Goal: Transaction & Acquisition: Book appointment/travel/reservation

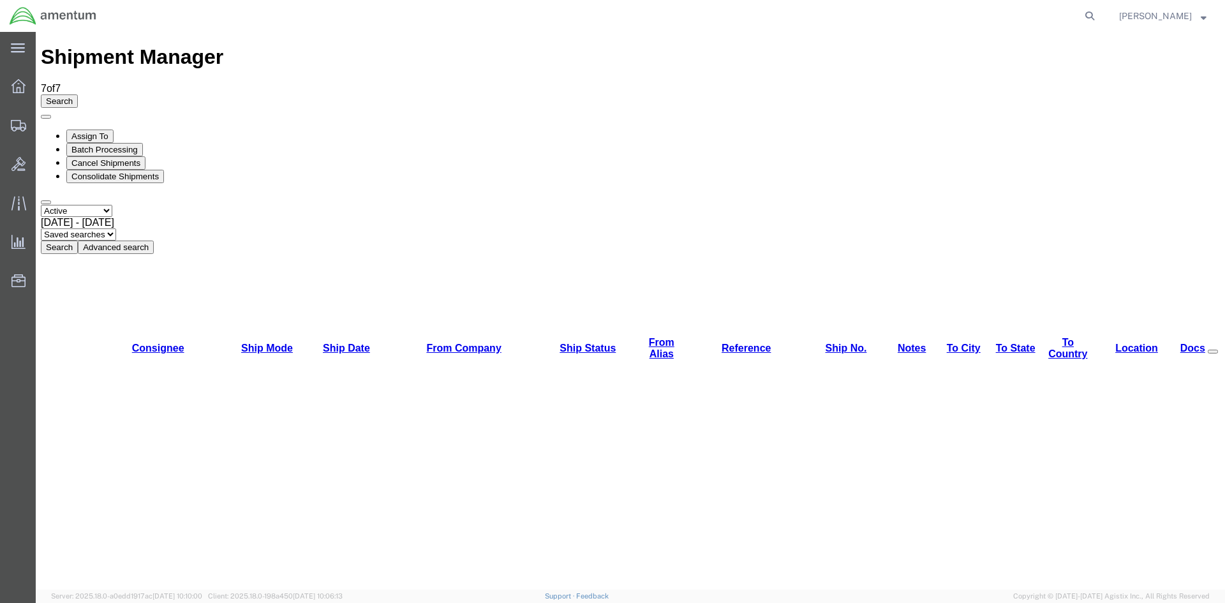
click at [78, 241] on button "Search" at bounding box center [59, 247] width 37 height 13
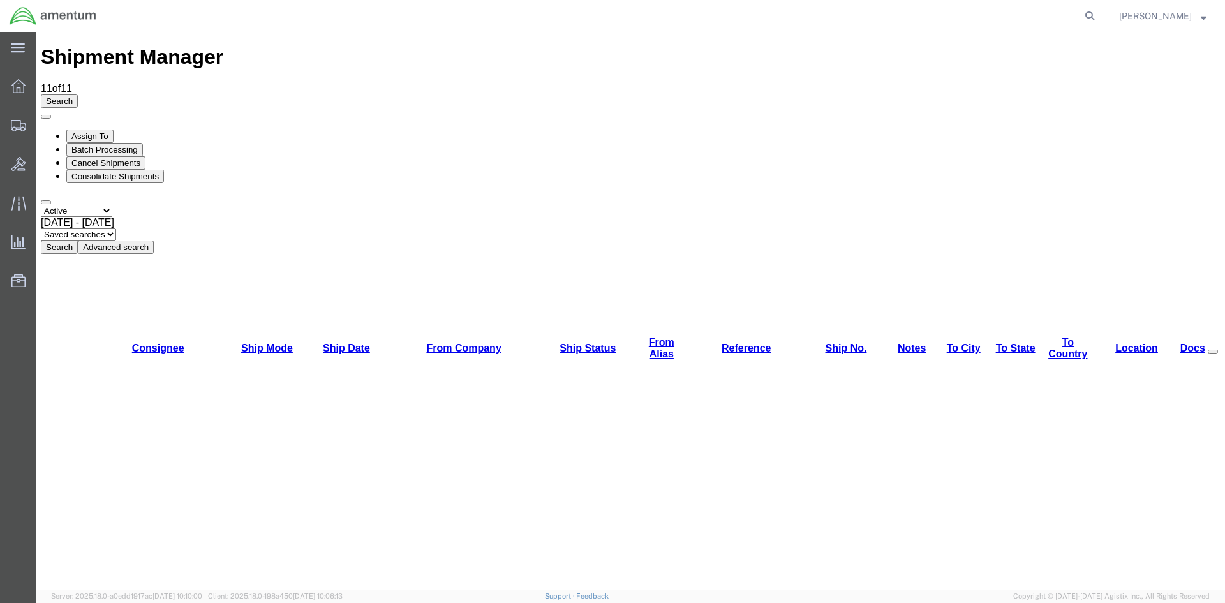
click at [78, 241] on button "Search" at bounding box center [59, 247] width 37 height 13
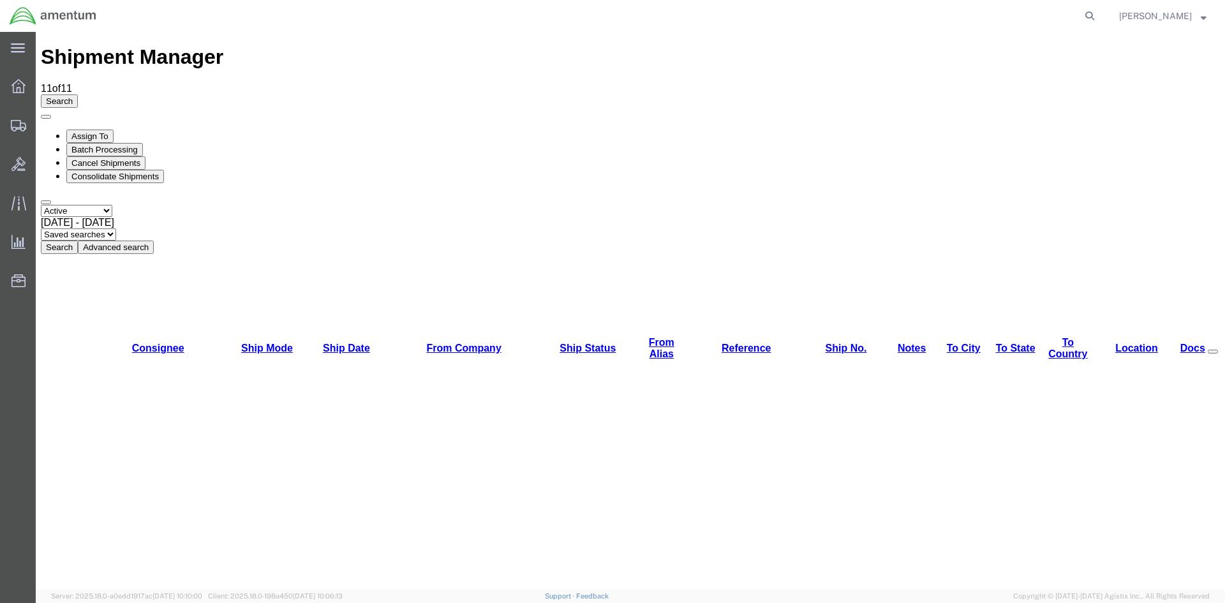
click at [78, 241] on button "Search" at bounding box center [59, 247] width 37 height 13
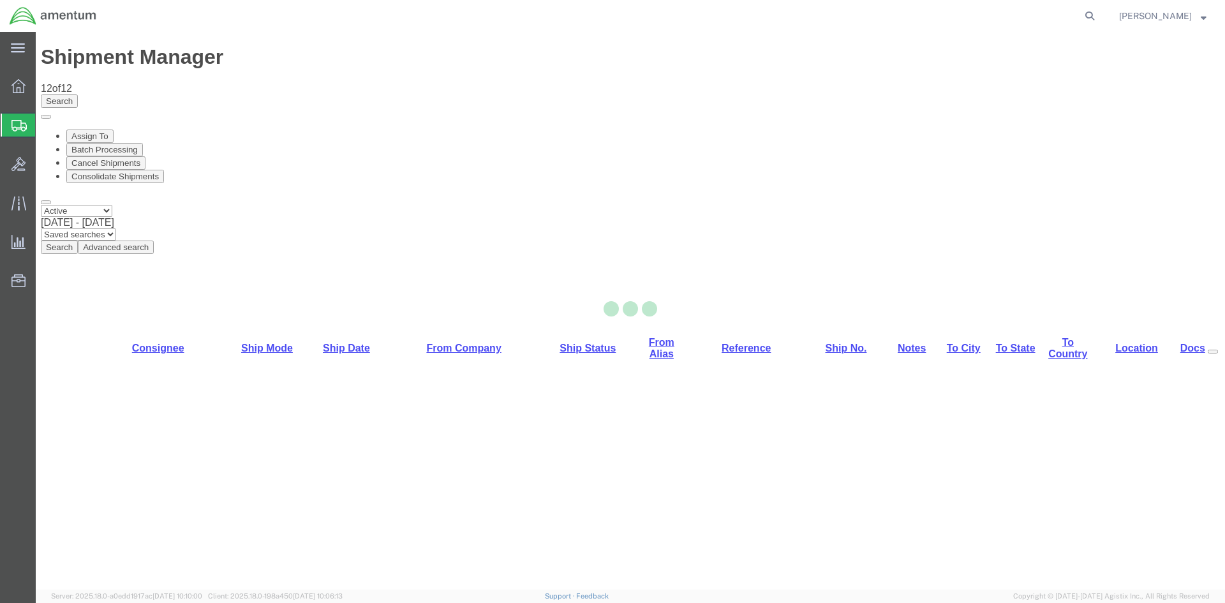
select select "42668"
select select "42703"
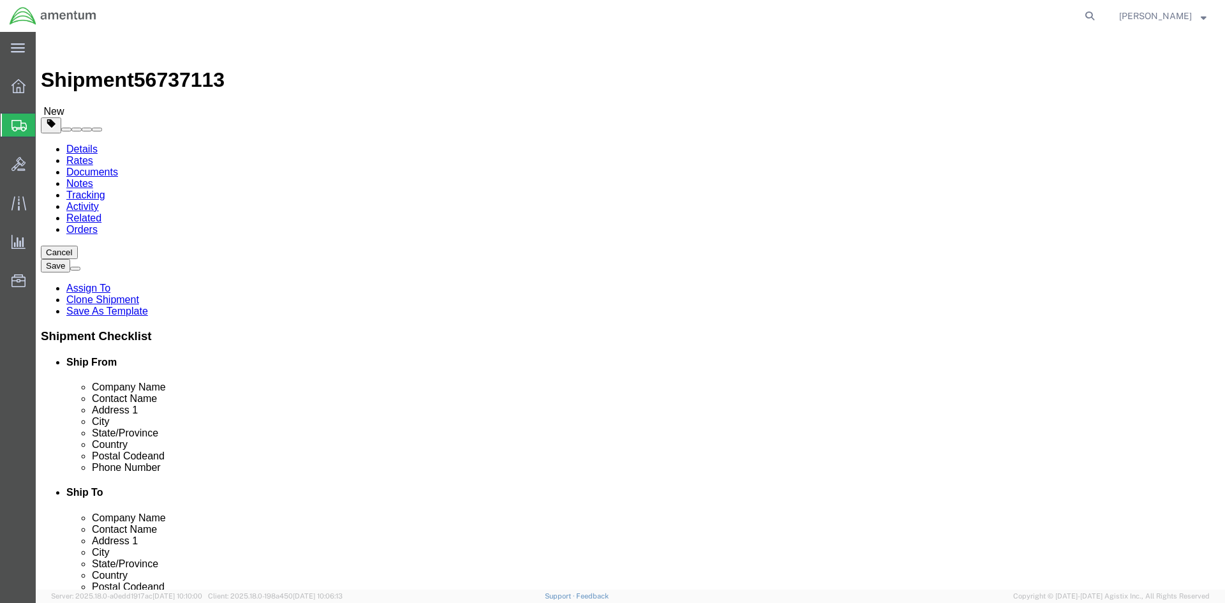
click button "Rate Shipment"
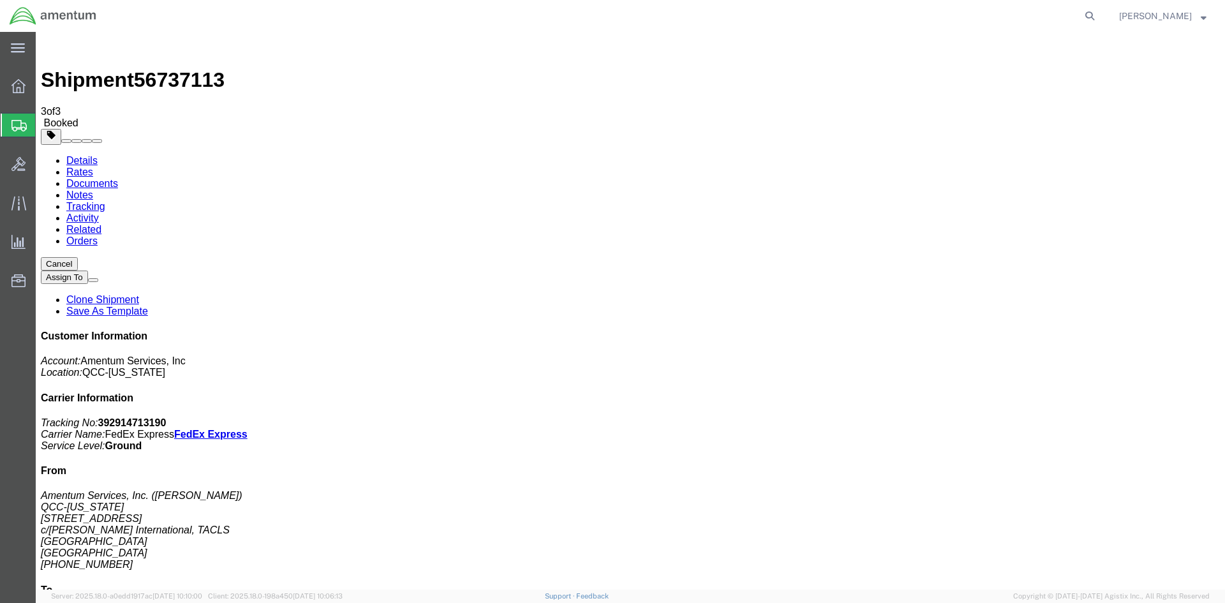
drag, startPoint x: 454, startPoint y: 226, endPoint x: 512, endPoint y: 228, distance: 58.1
copy td "392914713190"
click at [44, 91] on span "Overview" at bounding box center [39, 86] width 9 height 26
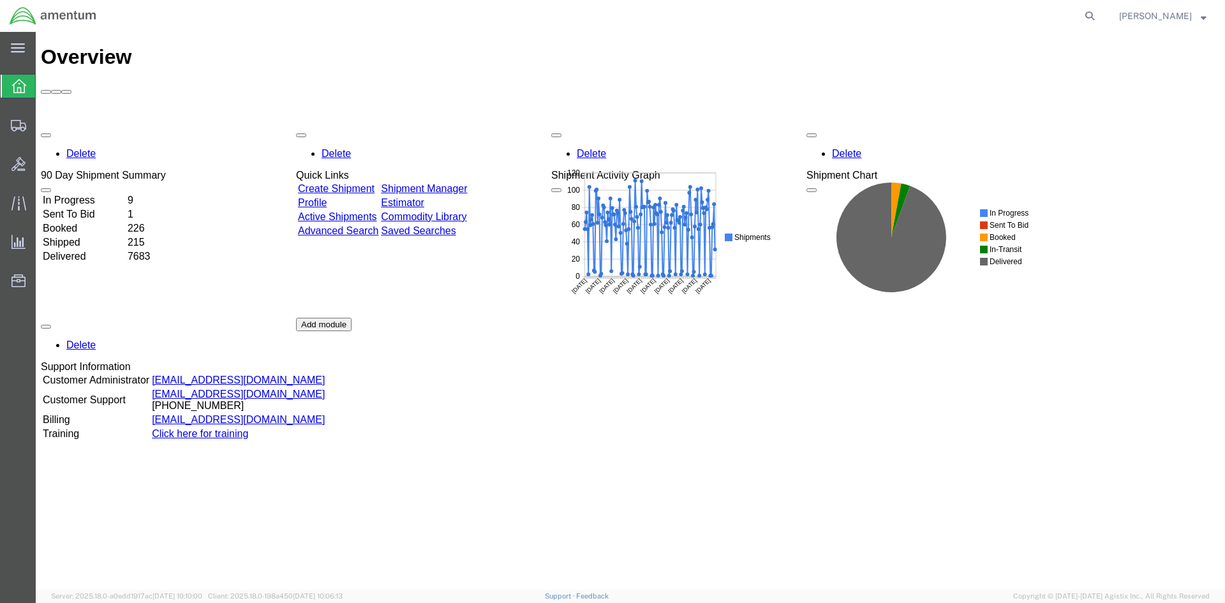
click at [454, 183] on link "Shipment Manager" at bounding box center [424, 188] width 86 height 11
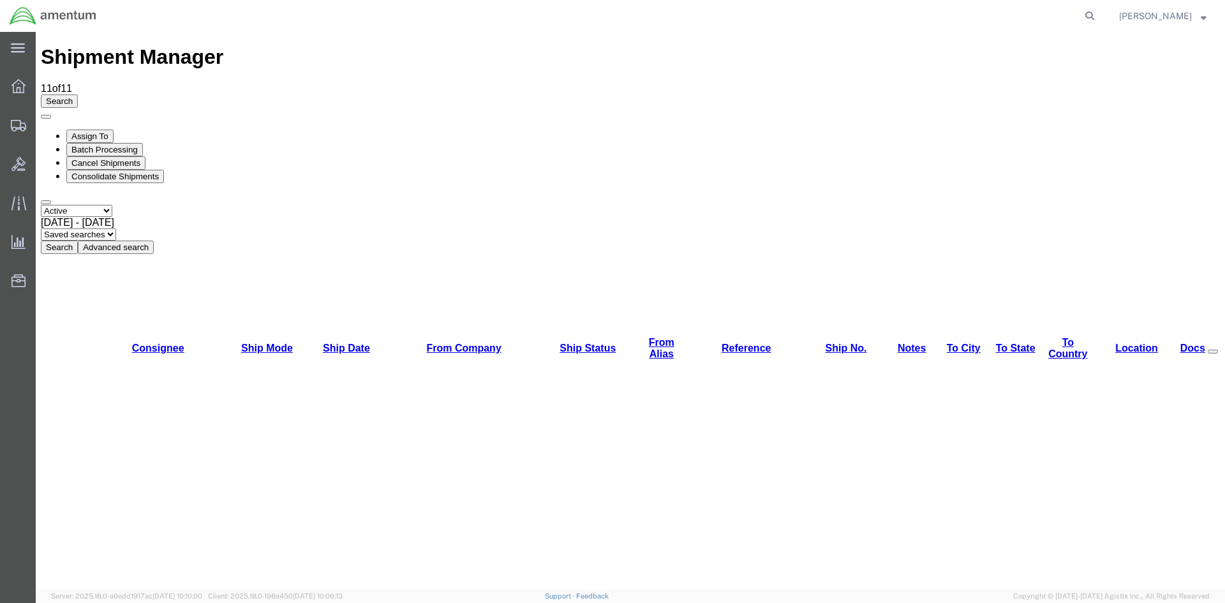
click at [78, 241] on button "Search" at bounding box center [59, 247] width 37 height 13
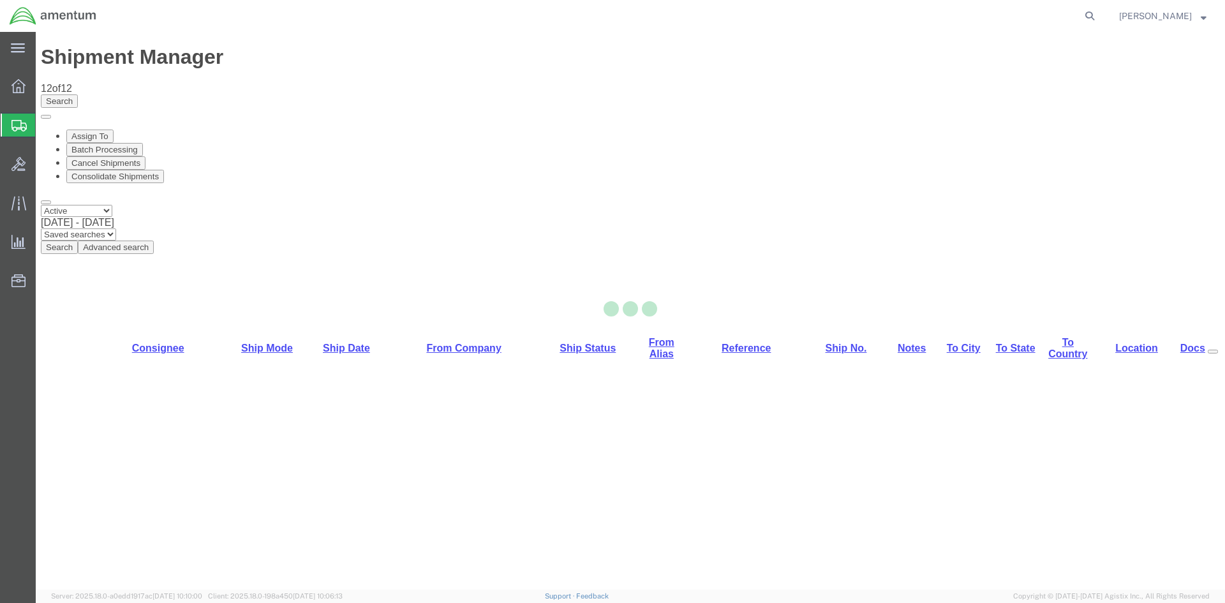
select select "42668"
select select "42688"
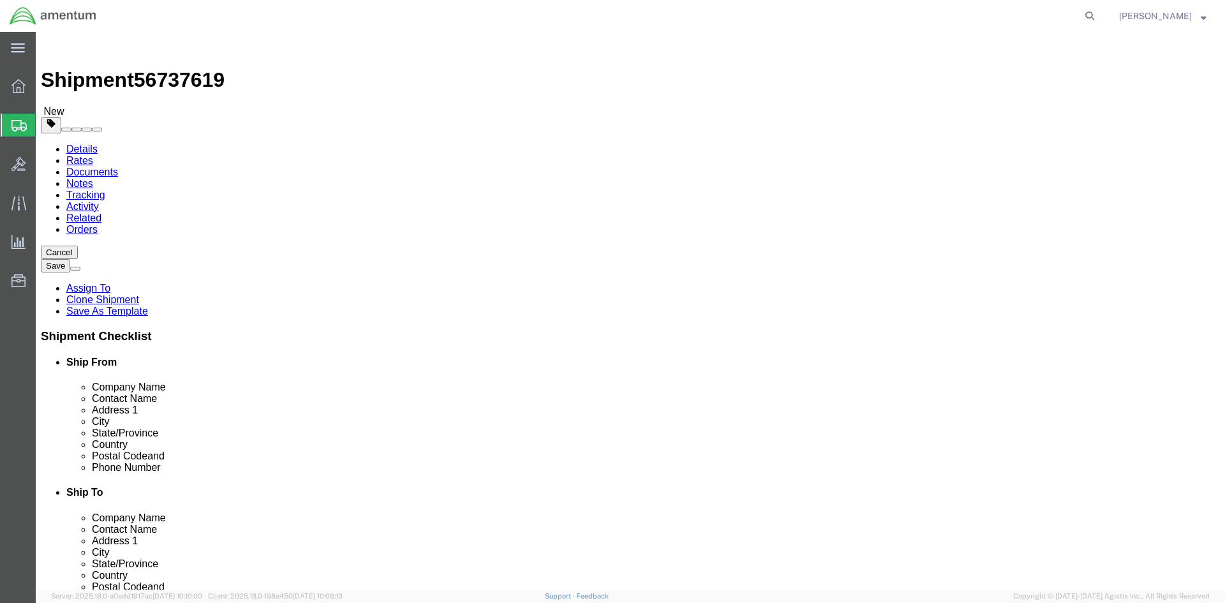
click button "Rate Shipment"
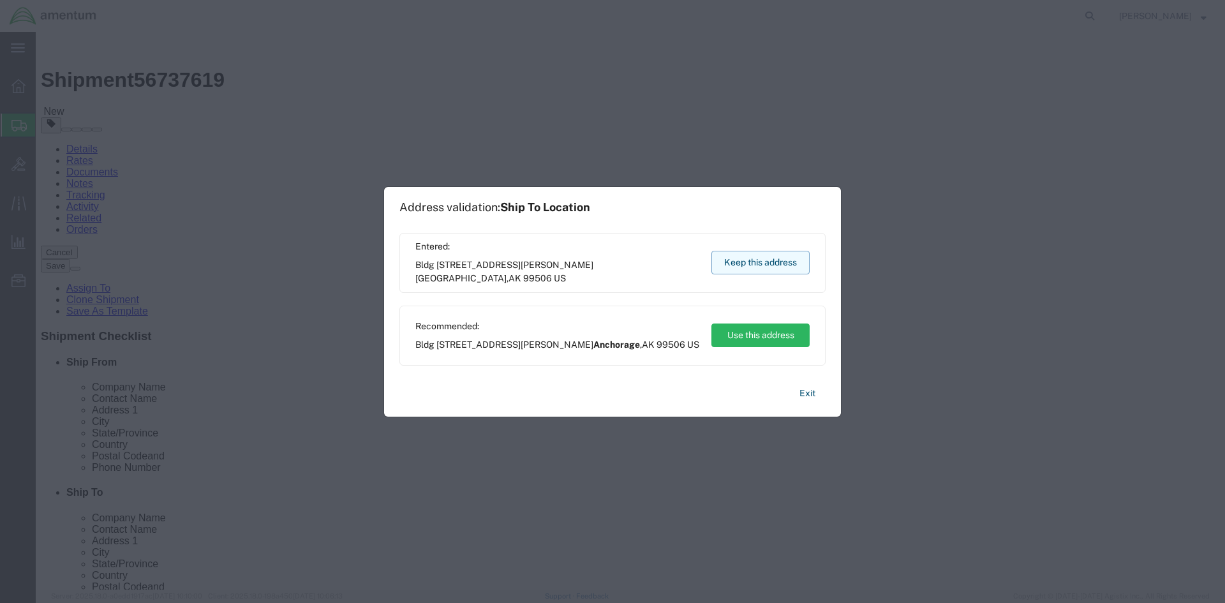
click at [736, 263] on button "Keep this address" at bounding box center [761, 263] width 98 height 24
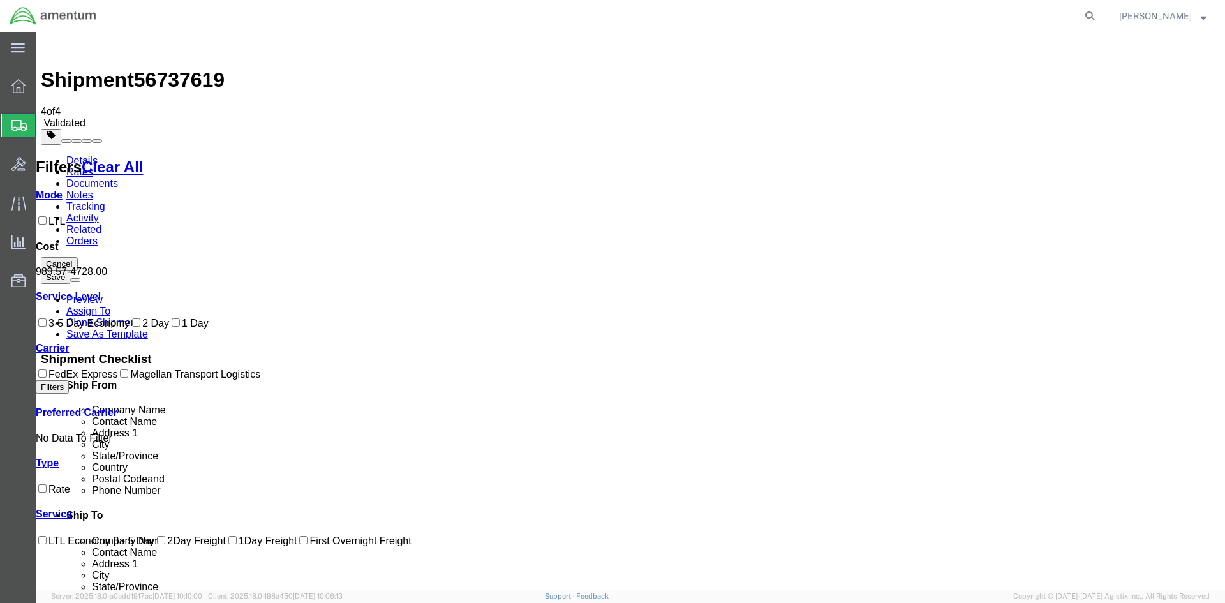
click at [75, 155] on link "Details" at bounding box center [81, 160] width 31 height 11
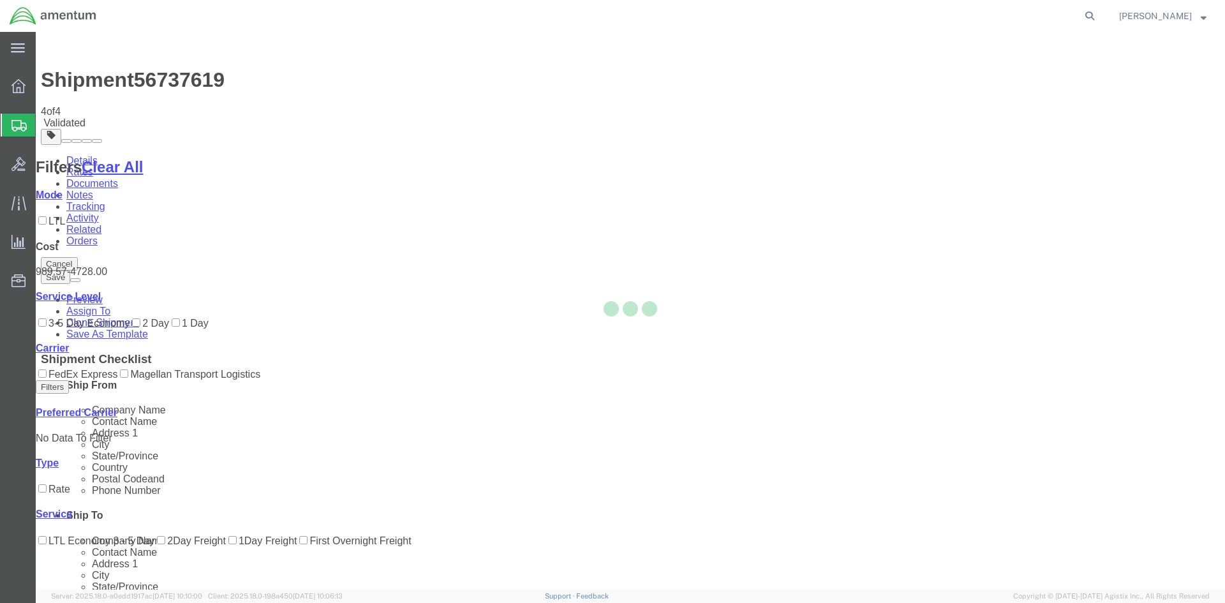
select select "42668"
select select "42688"
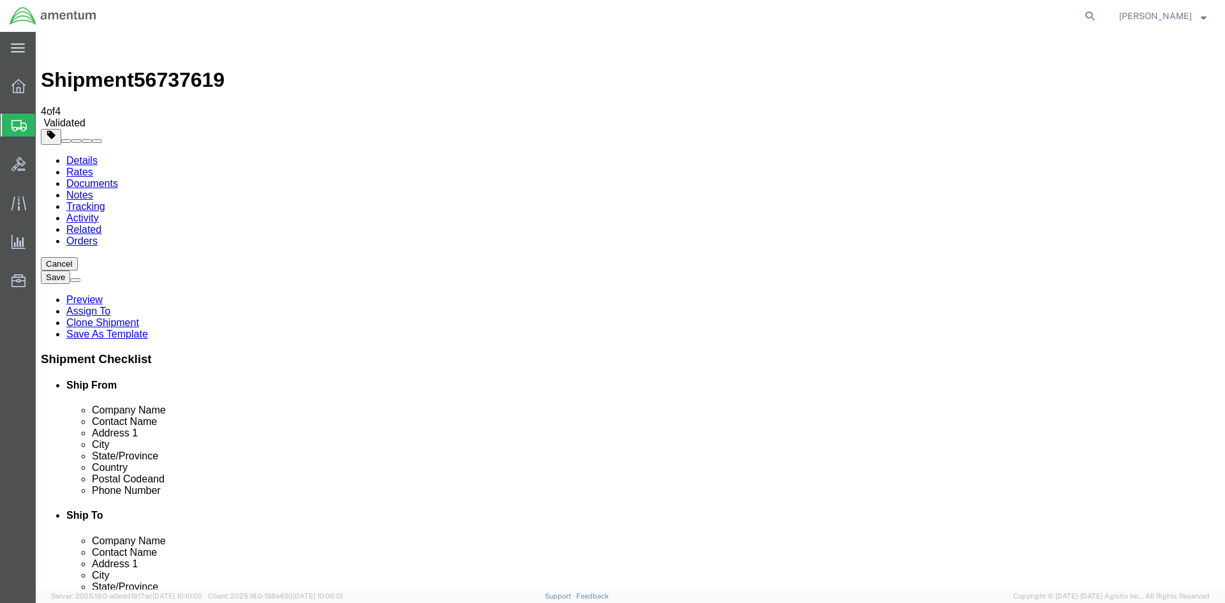
click link "Package Information"
drag, startPoint x: 204, startPoint y: 293, endPoint x: 158, endPoint y: 292, distance: 46.6
click div "Weight 725.00 Select kgs lbs Ship. t°"
type input "7.0"
click button "Rate Shipment"
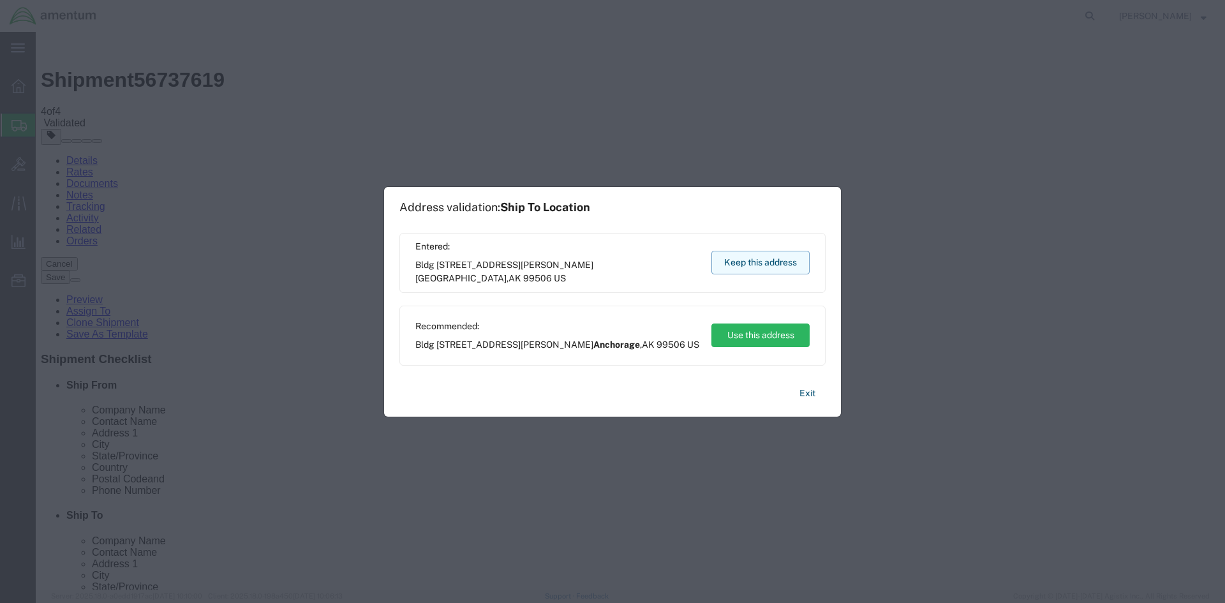
click at [794, 264] on button "Keep this address" at bounding box center [761, 263] width 98 height 24
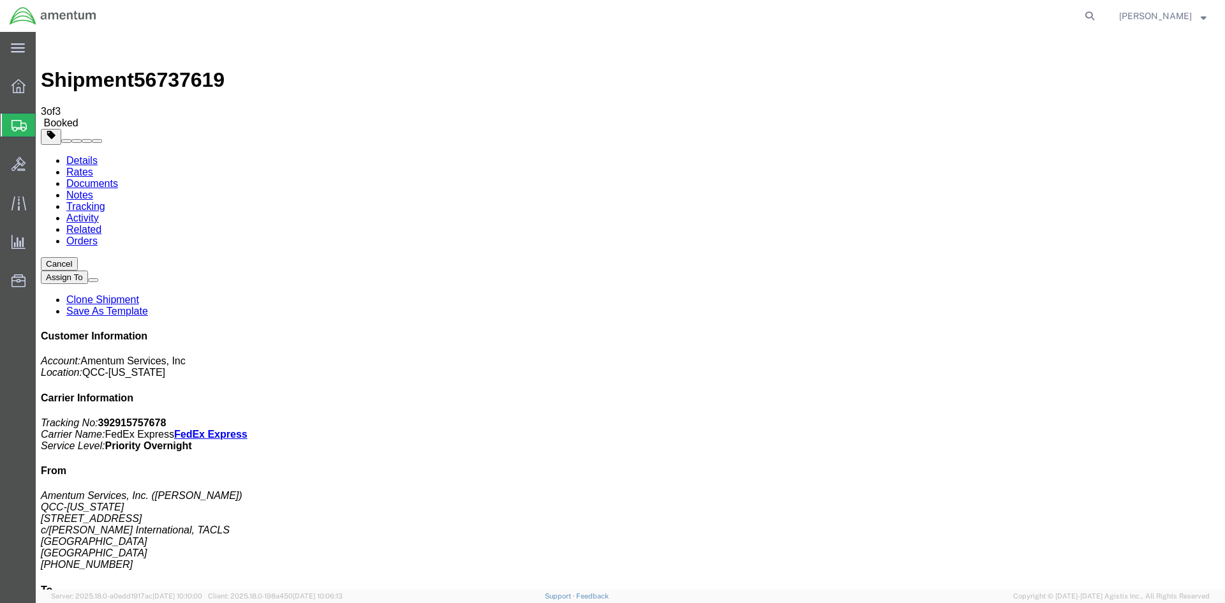
drag, startPoint x: 454, startPoint y: 231, endPoint x: 514, endPoint y: 230, distance: 60.0
copy td "392915757678"
drag, startPoint x: 537, startPoint y: 230, endPoint x: 71, endPoint y: 254, distance: 466.4
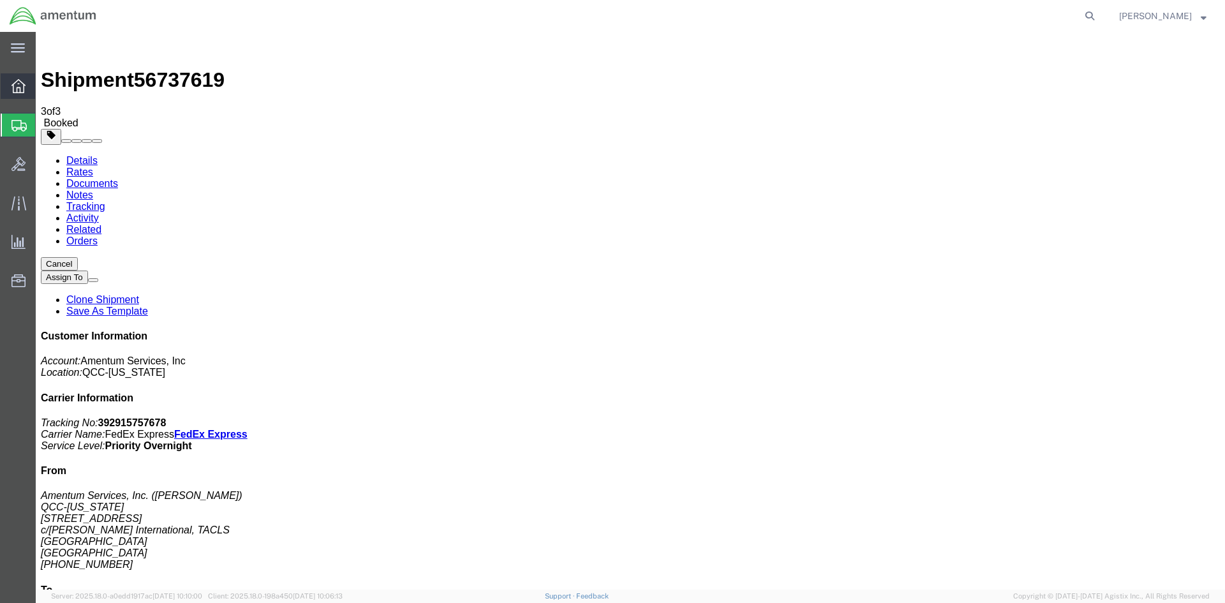
click at [44, 87] on span "Overview" at bounding box center [39, 86] width 9 height 26
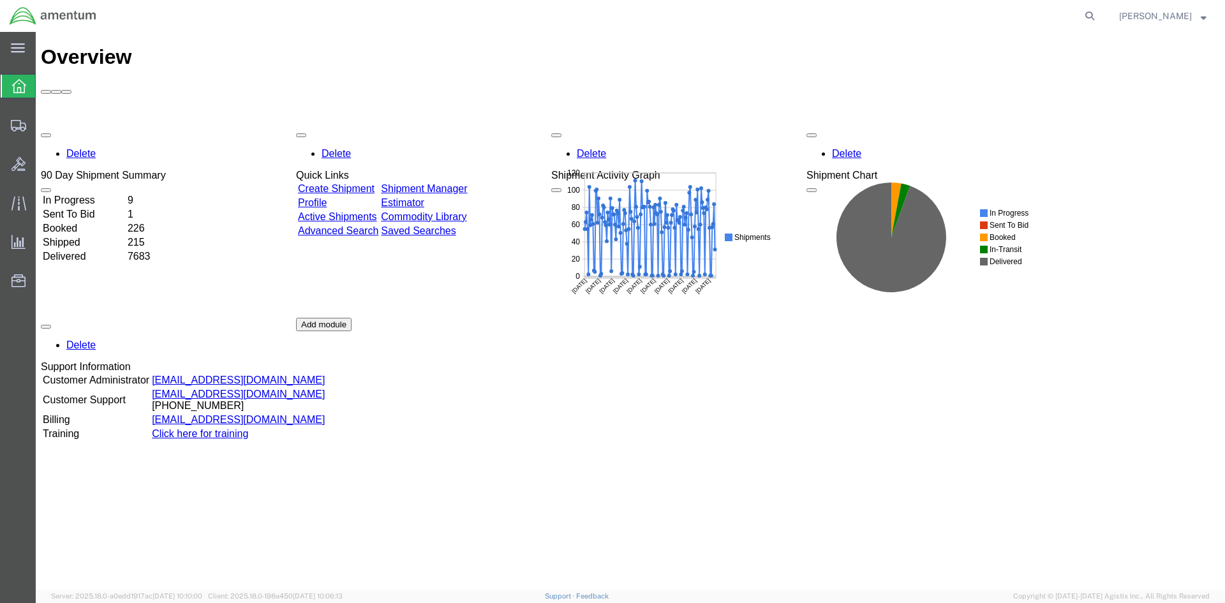
drag, startPoint x: 454, startPoint y: 118, endPoint x: 67, endPoint y: 96, distance: 388.0
click at [454, 183] on link "Shipment Manager" at bounding box center [424, 188] width 86 height 11
